Goal: Task Accomplishment & Management: Manage account settings

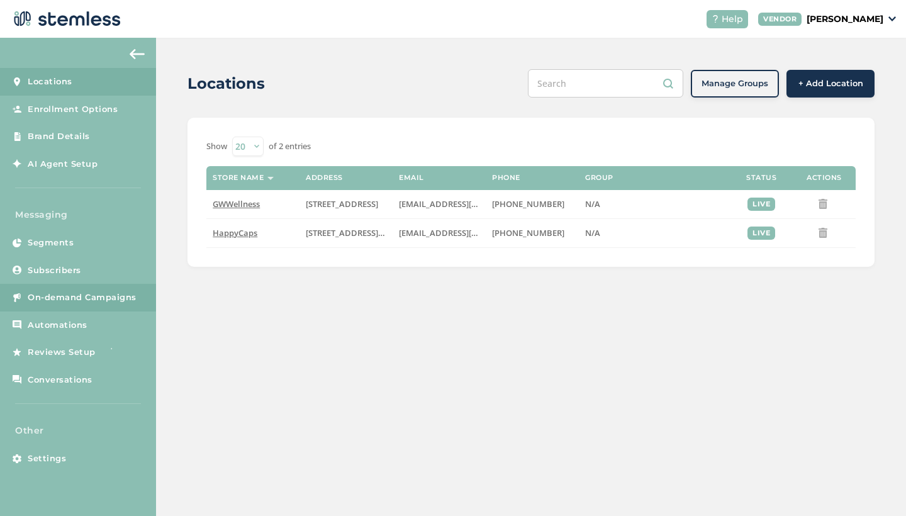
click at [60, 296] on span "On-demand Campaigns" at bounding box center [82, 297] width 109 height 13
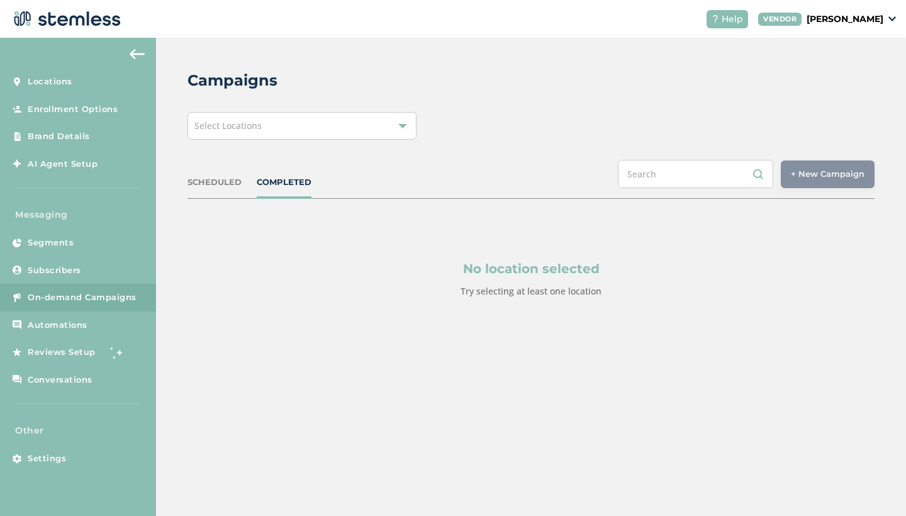
click at [337, 126] on div "Select Locations" at bounding box center [302, 126] width 229 height 28
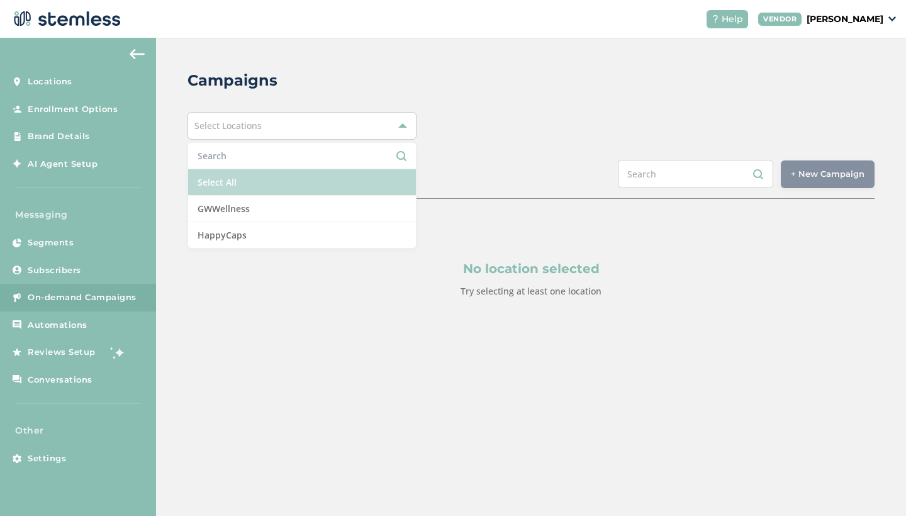
click at [282, 186] on li "Select All" at bounding box center [302, 182] width 228 height 26
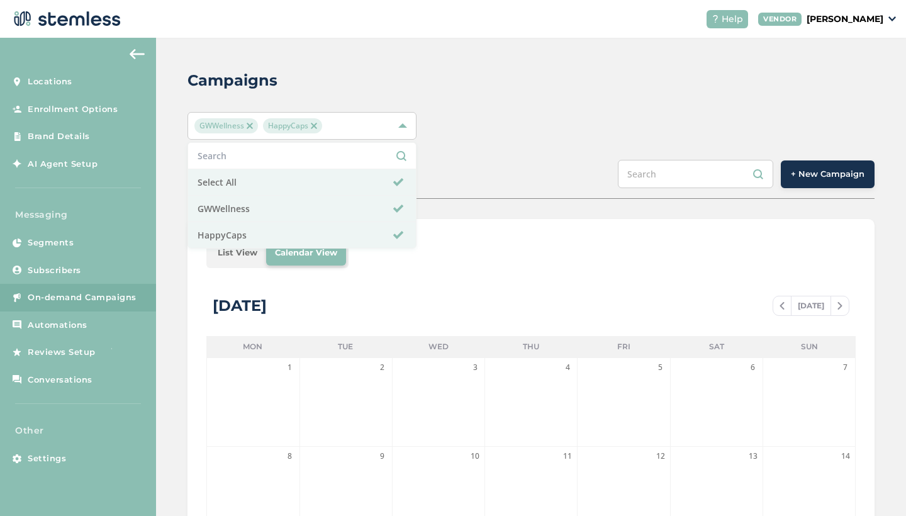
click at [231, 254] on li "List View" at bounding box center [237, 252] width 57 height 25
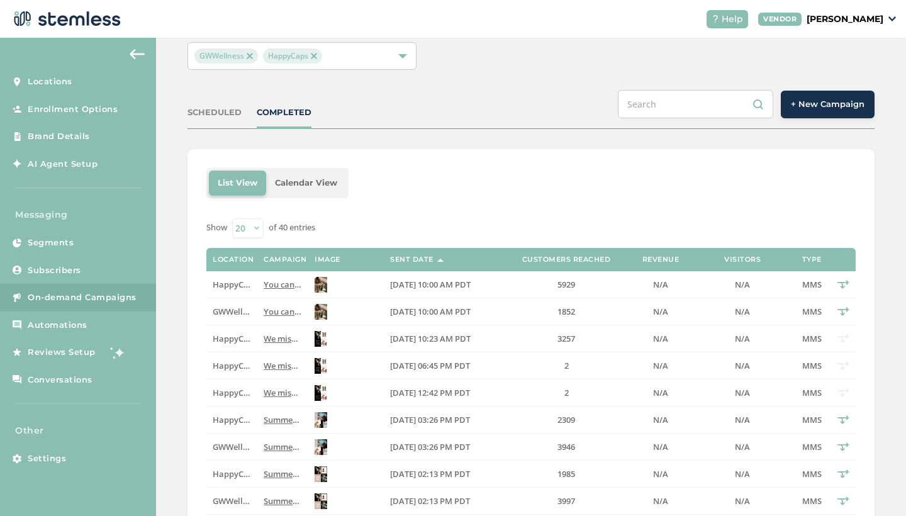
scroll to position [78, 0]
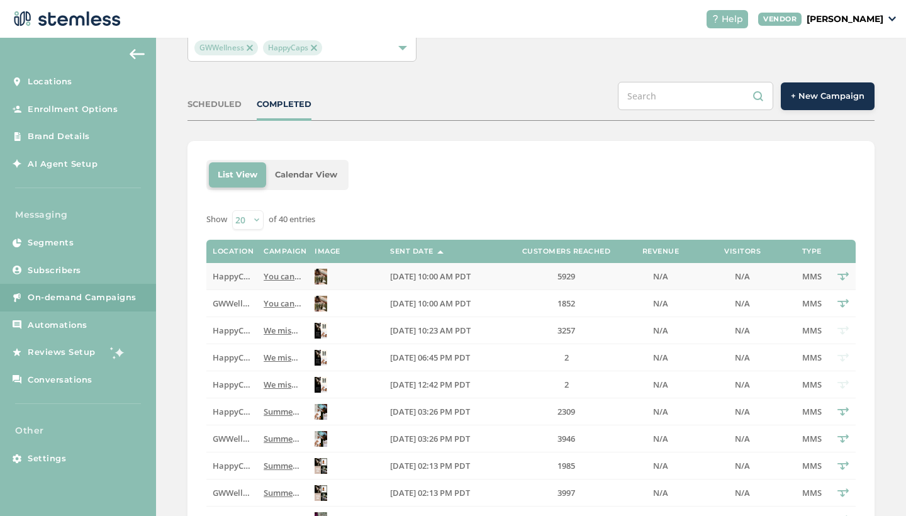
click at [322, 277] on img at bounding box center [321, 277] width 13 height 16
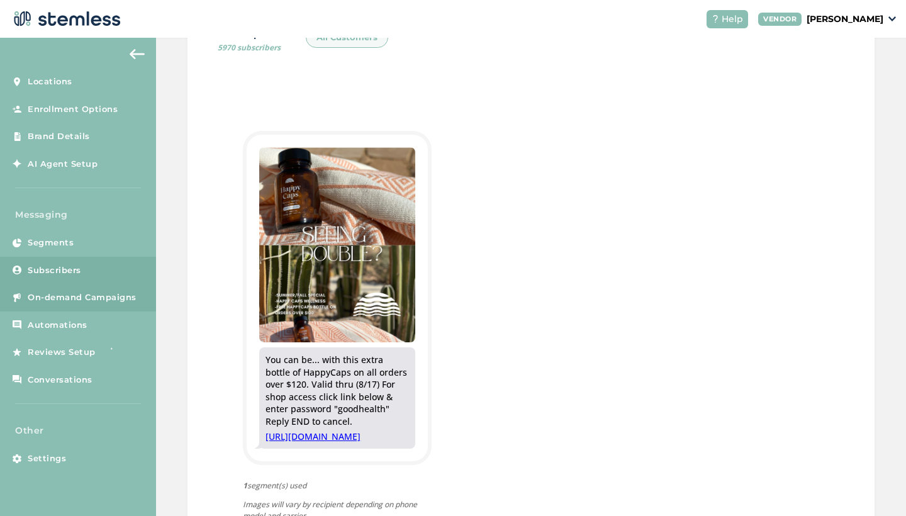
click at [40, 271] on span "Subscribers" at bounding box center [55, 270] width 54 height 13
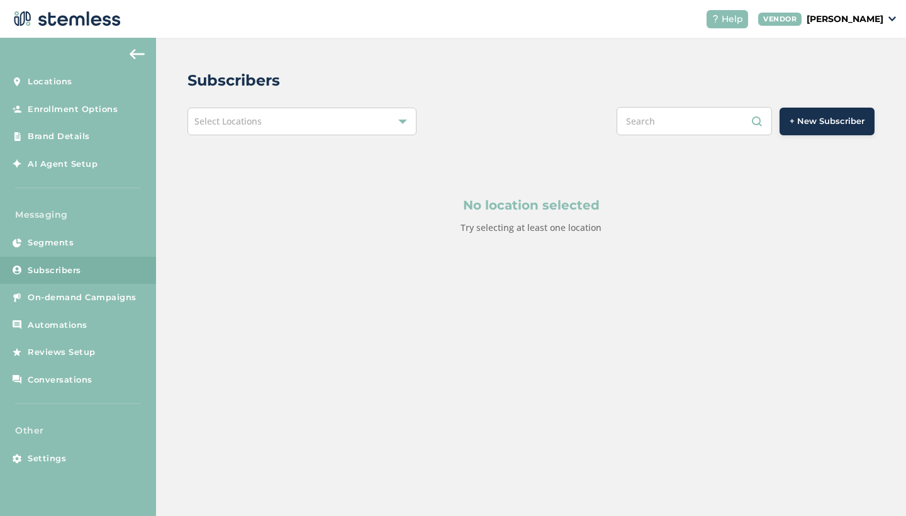
click at [291, 128] on div "Select Locations" at bounding box center [302, 122] width 229 height 28
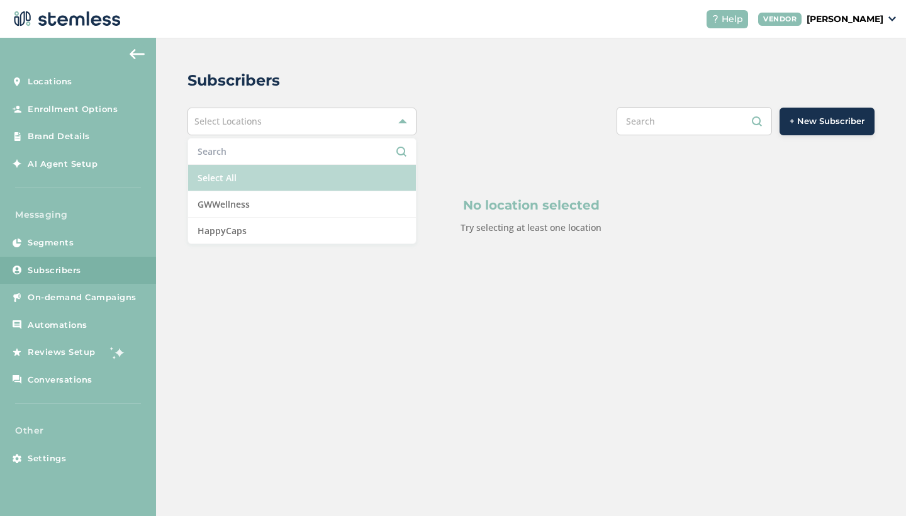
click at [264, 183] on li "Select All" at bounding box center [302, 178] width 228 height 26
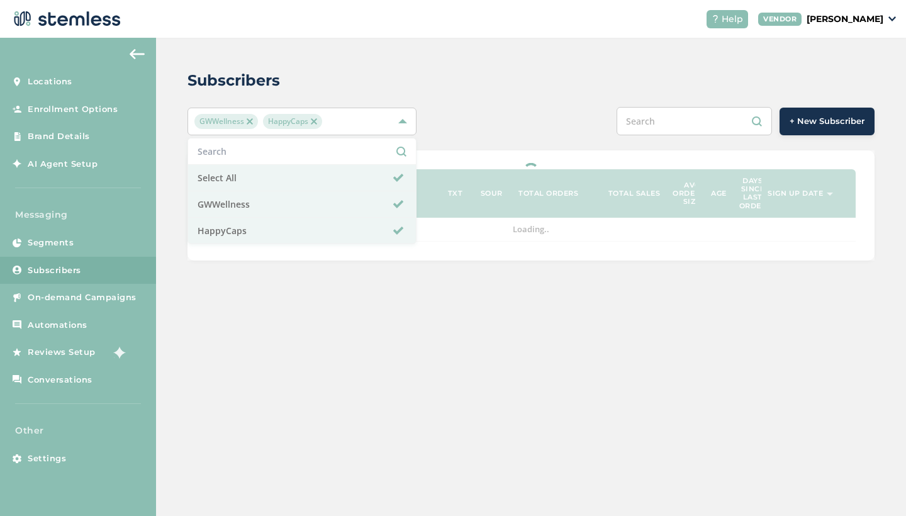
click at [515, 111] on div "+ New Subscriber" at bounding box center [674, 121] width 401 height 28
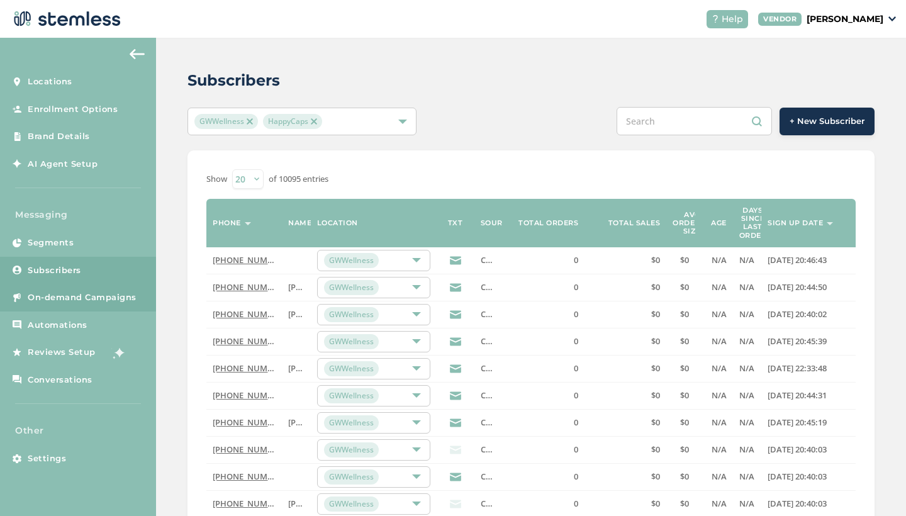
click at [71, 301] on span "On-demand Campaigns" at bounding box center [82, 297] width 109 height 13
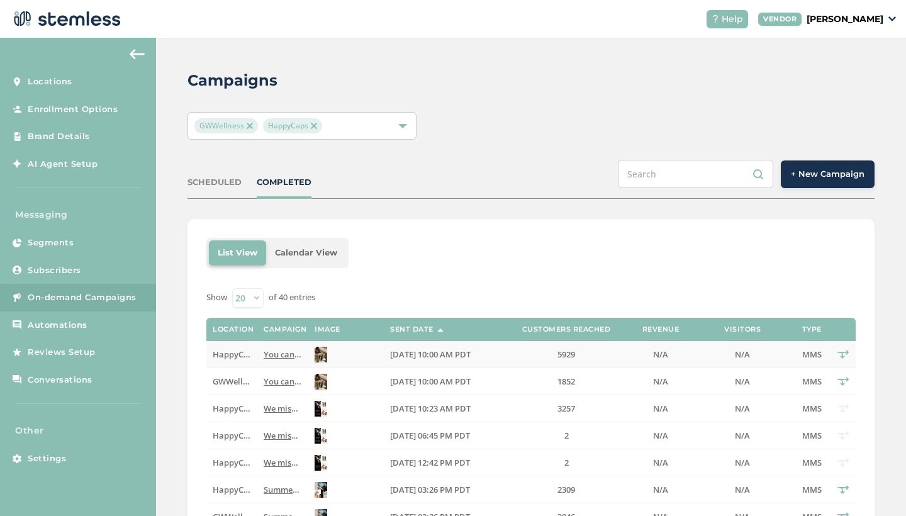
click at [283, 357] on span "You can be... with this extra bottle of HappyCaps on all orders over $120. Vali…" at bounding box center [601, 354] width 675 height 11
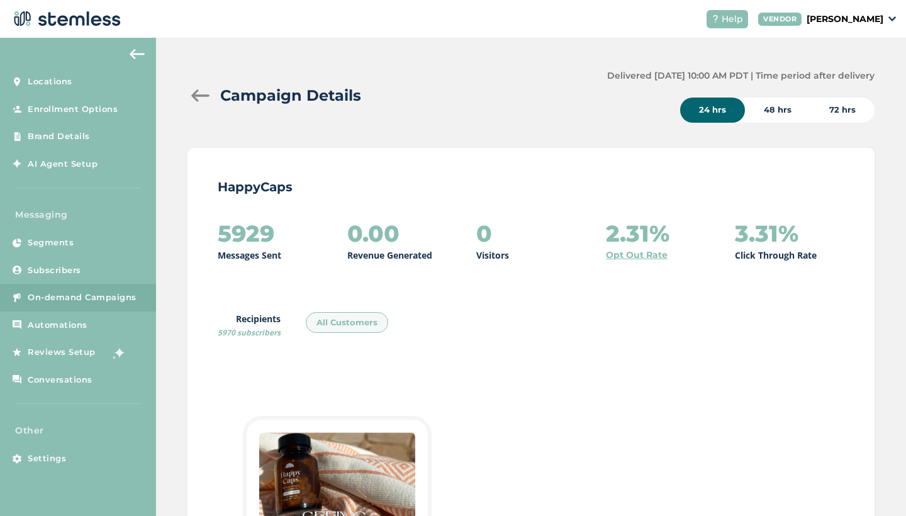
click at [854, 113] on div "72 hrs" at bounding box center [843, 110] width 64 height 25
click at [194, 98] on div at bounding box center [200, 95] width 25 height 13
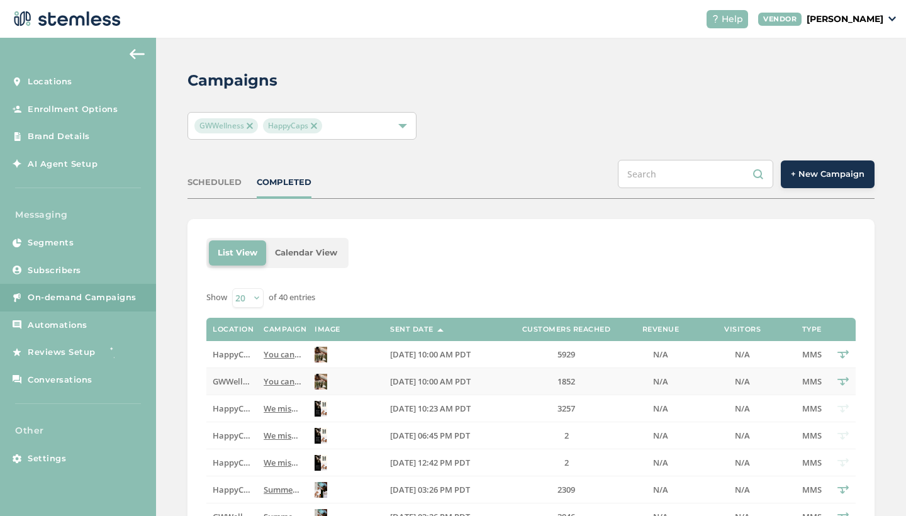
click at [281, 382] on span "You can be... with this extra bottle of HappyCaps on all orders over $120. Vali…" at bounding box center [601, 381] width 675 height 11
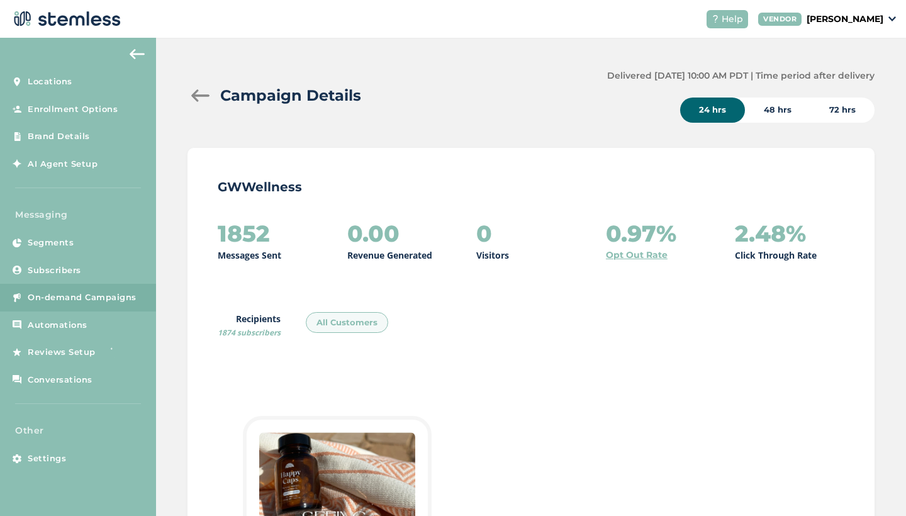
click at [852, 110] on div "72 hrs" at bounding box center [843, 110] width 64 height 25
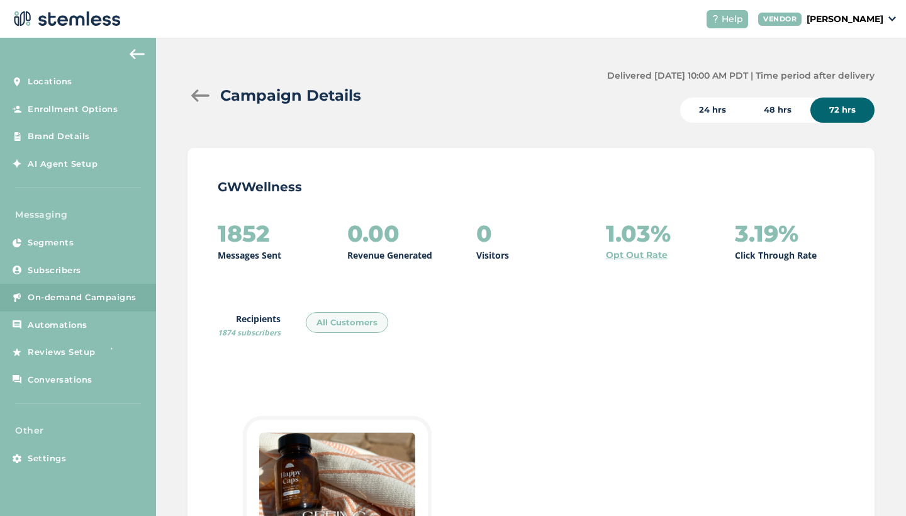
click at [197, 91] on div at bounding box center [200, 95] width 25 height 13
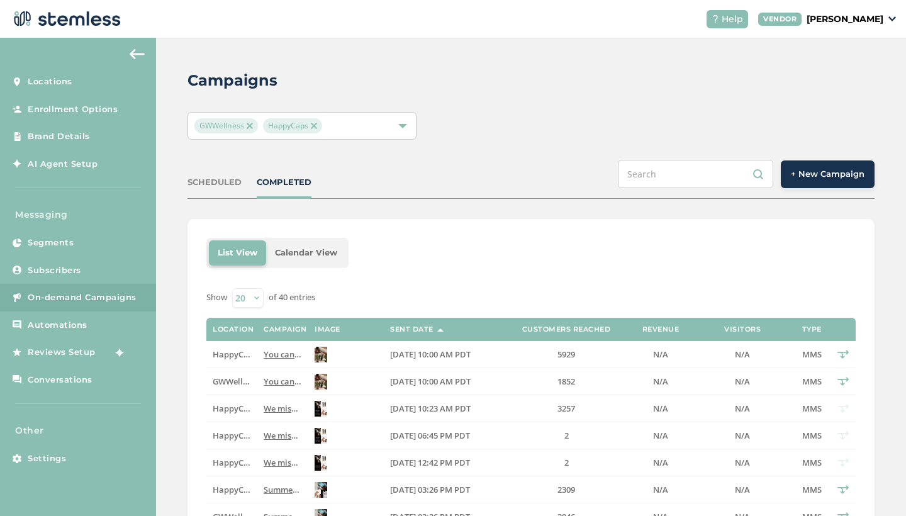
click at [132, 52] on img at bounding box center [137, 54] width 15 height 10
